Goal: Book appointment/travel/reservation

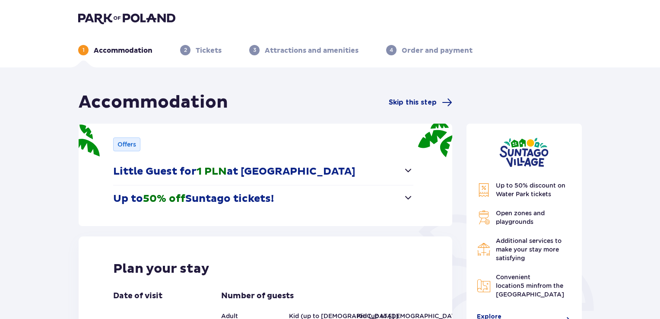
click at [408, 170] on span "button" at bounding box center [408, 170] width 10 height 10
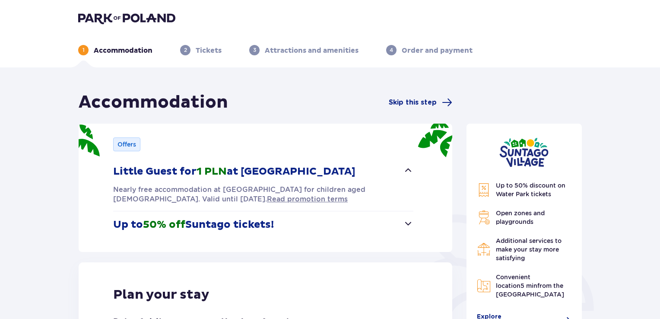
click at [408, 170] on span "button" at bounding box center [408, 170] width 10 height 10
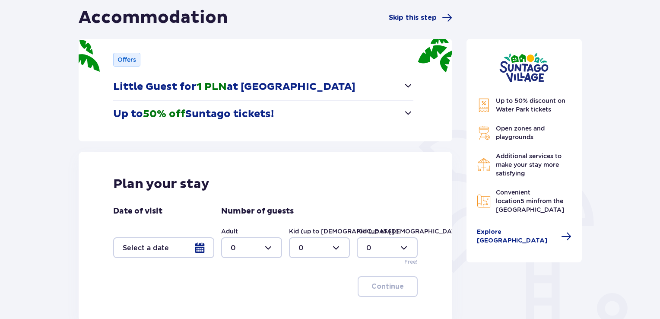
scroll to position [86, 0]
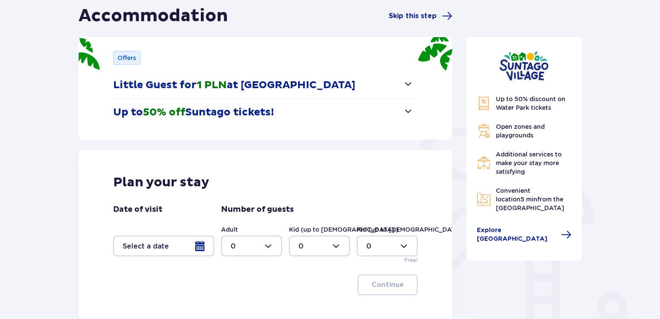
click at [409, 112] on span "button" at bounding box center [408, 111] width 10 height 10
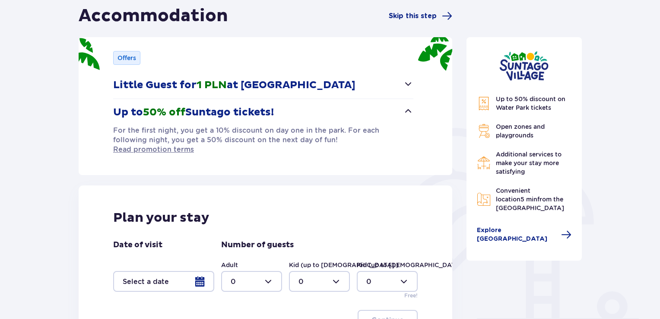
click at [408, 112] on span "button" at bounding box center [408, 111] width 10 height 10
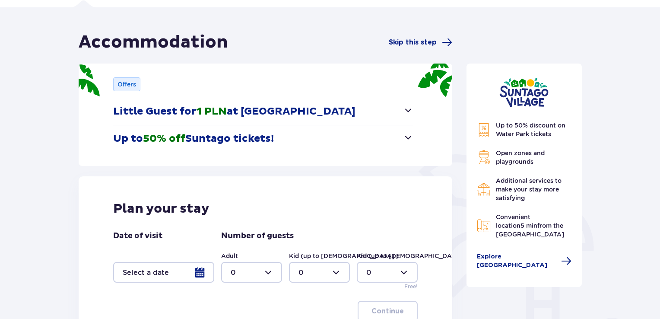
scroll to position [173, 0]
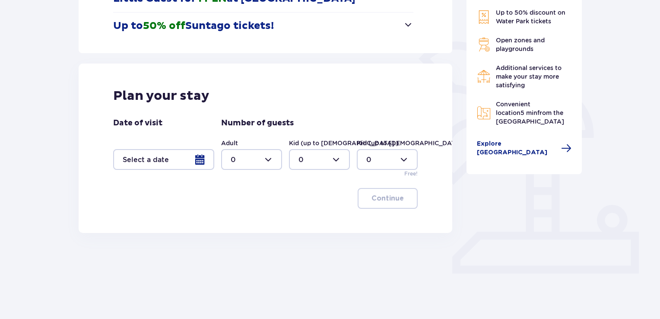
click at [177, 160] on div at bounding box center [163, 159] width 101 height 21
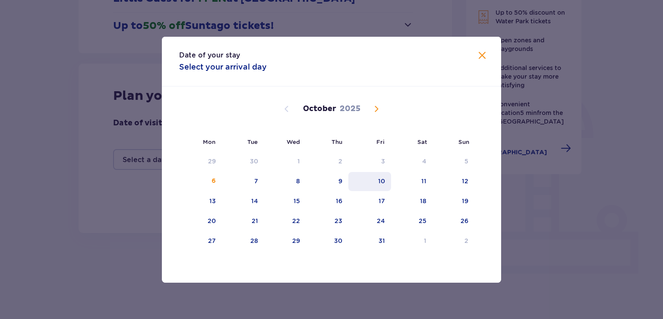
click at [383, 182] on div "10" at bounding box center [381, 181] width 7 height 9
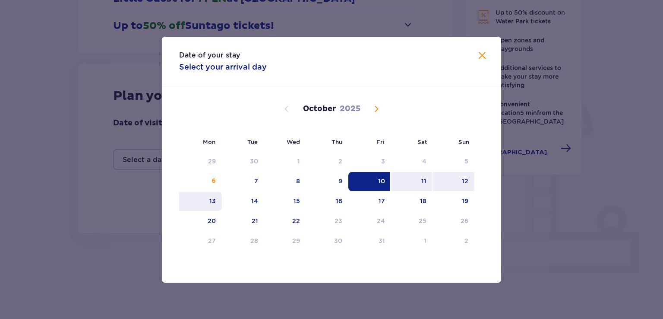
click at [214, 197] on div "13" at bounding box center [212, 201] width 6 height 9
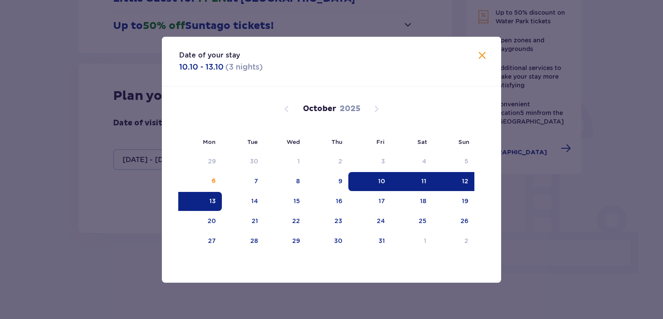
type input "[DATE] - [DATE]"
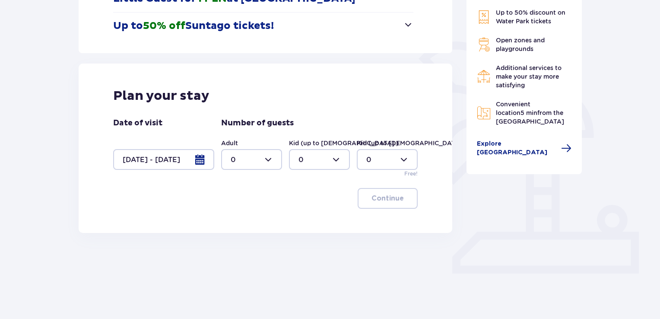
click at [269, 159] on div at bounding box center [251, 159] width 61 height 21
click at [233, 220] on p "2" at bounding box center [233, 222] width 4 height 10
type input "2"
click at [378, 196] on p "Continue" at bounding box center [387, 198] width 32 height 10
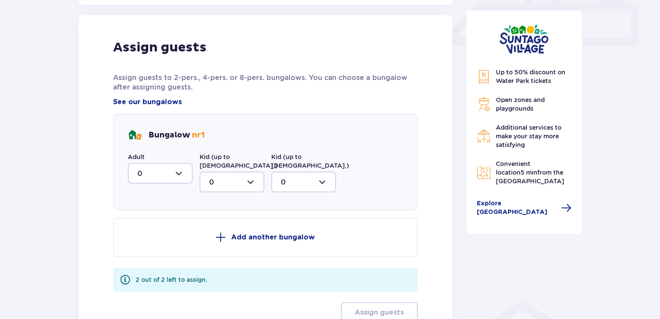
scroll to position [405, 0]
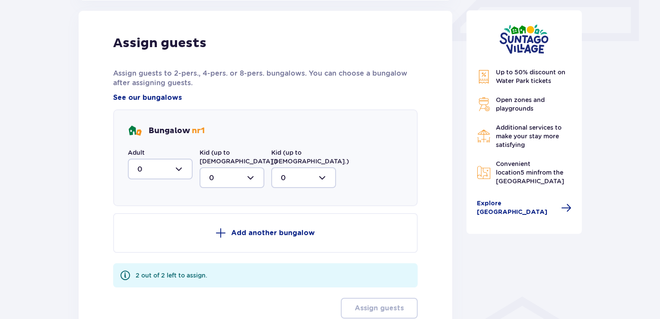
click at [183, 170] on div at bounding box center [160, 169] width 65 height 21
click at [141, 230] on p "2" at bounding box center [139, 232] width 4 height 10
type input "2"
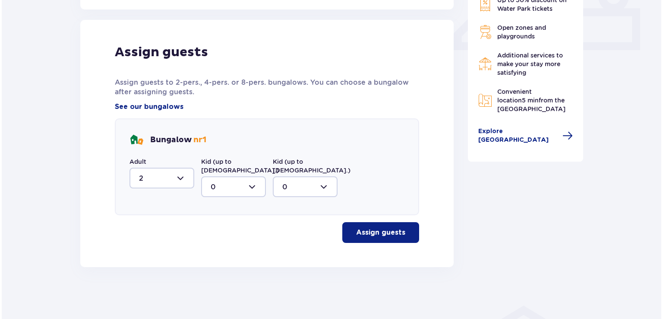
scroll to position [387, 0]
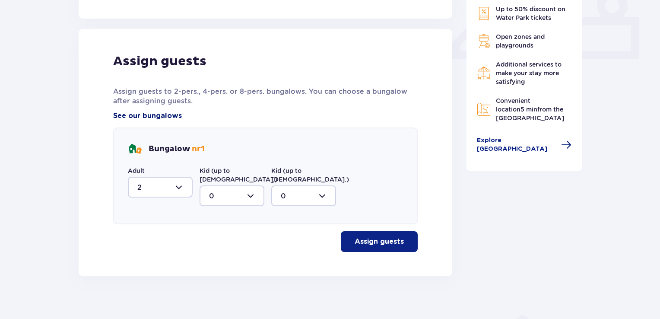
click at [164, 116] on span "See our bungalows" at bounding box center [147, 116] width 69 height 10
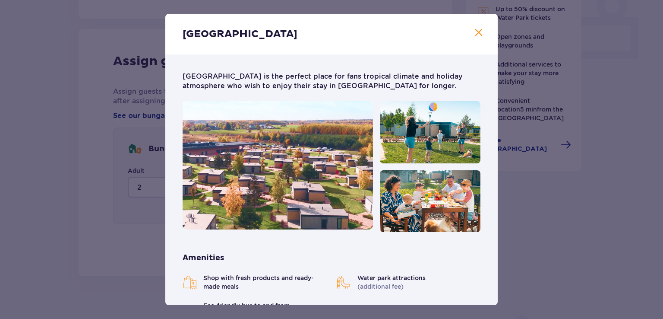
click at [479, 33] on span "Close" at bounding box center [479, 33] width 10 height 10
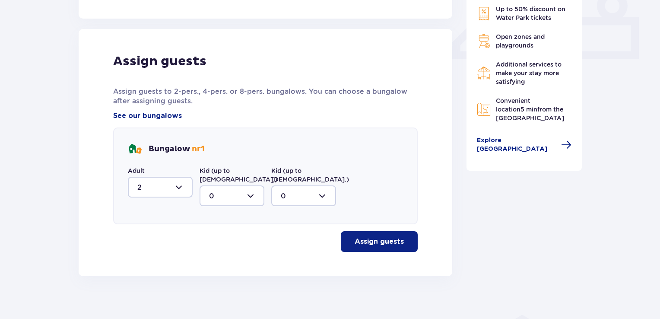
click at [373, 237] on p "Assign guests" at bounding box center [379, 242] width 49 height 10
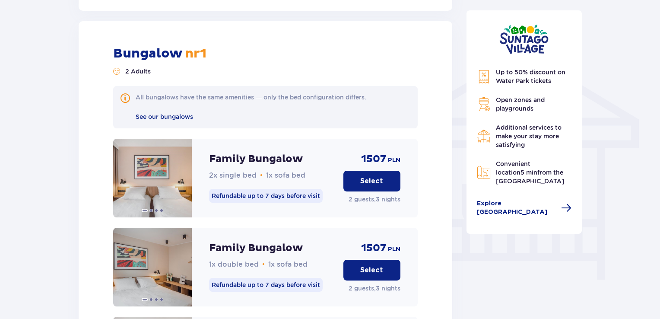
scroll to position [653, 0]
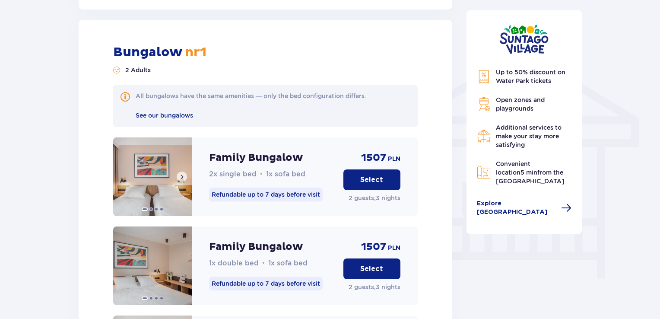
click at [184, 173] on span at bounding box center [181, 176] width 7 height 7
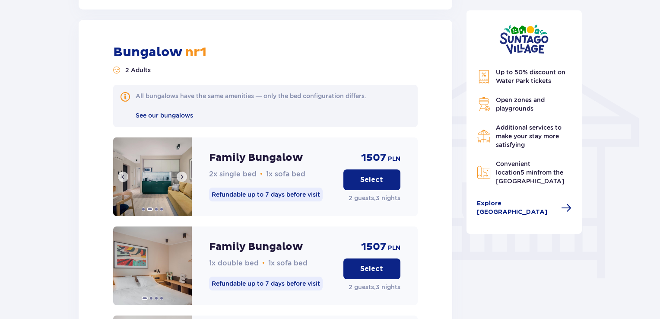
click at [184, 173] on span at bounding box center [181, 176] width 7 height 7
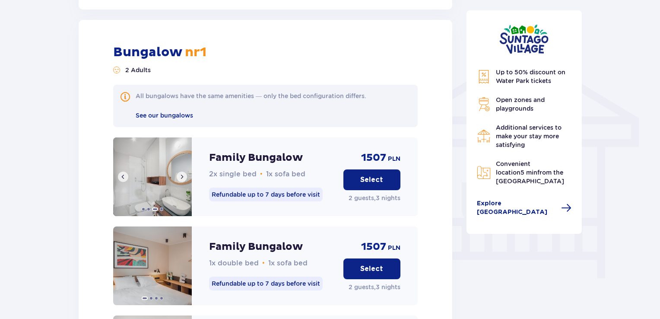
click at [184, 173] on span at bounding box center [181, 176] width 7 height 7
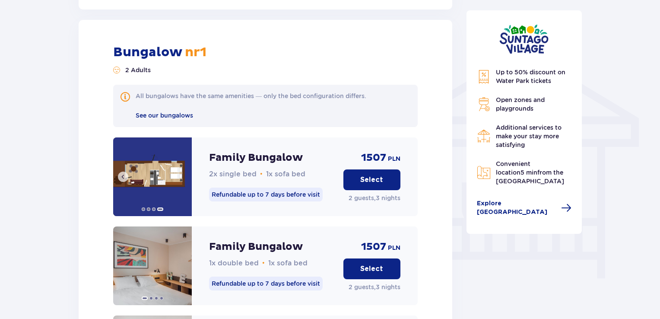
click at [184, 168] on img at bounding box center [152, 176] width 79 height 79
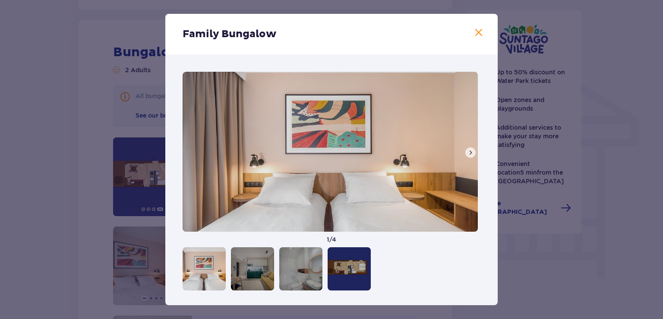
click at [477, 32] on span at bounding box center [479, 33] width 10 height 10
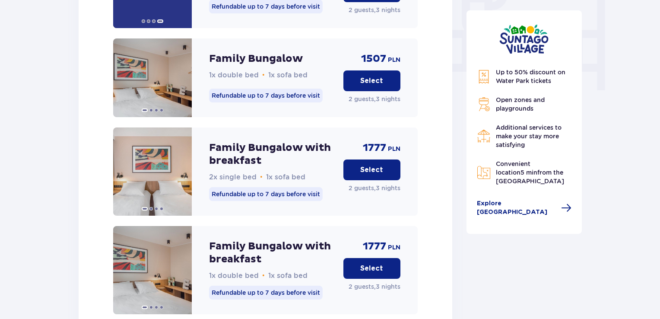
scroll to position [869, 0]
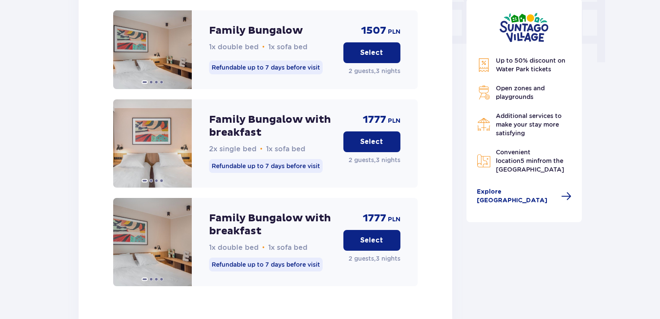
click at [366, 137] on p "Select" at bounding box center [371, 142] width 23 height 10
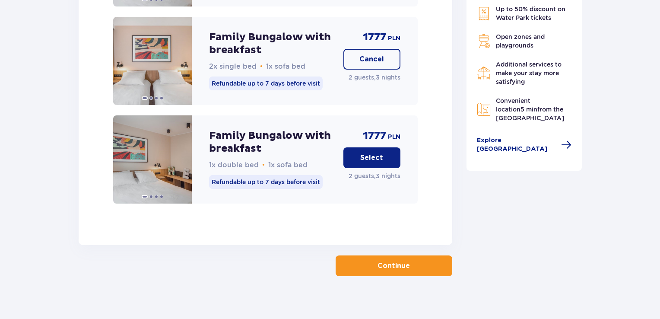
scroll to position [952, 0]
